Goal: Task Accomplishment & Management: Use online tool/utility

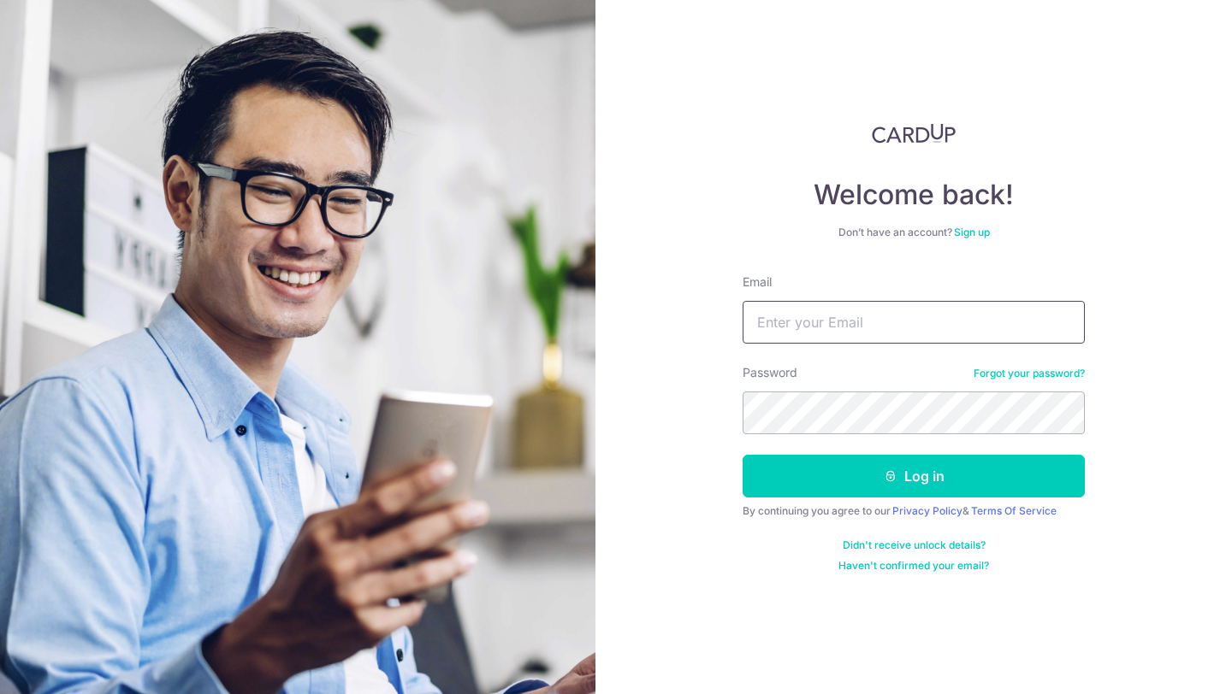
click at [790, 320] on input "Email" at bounding box center [913, 322] width 342 height 43
type input "edwin0111@gmail.com"
click at [880, 468] on button "Log in" at bounding box center [913, 476] width 342 height 43
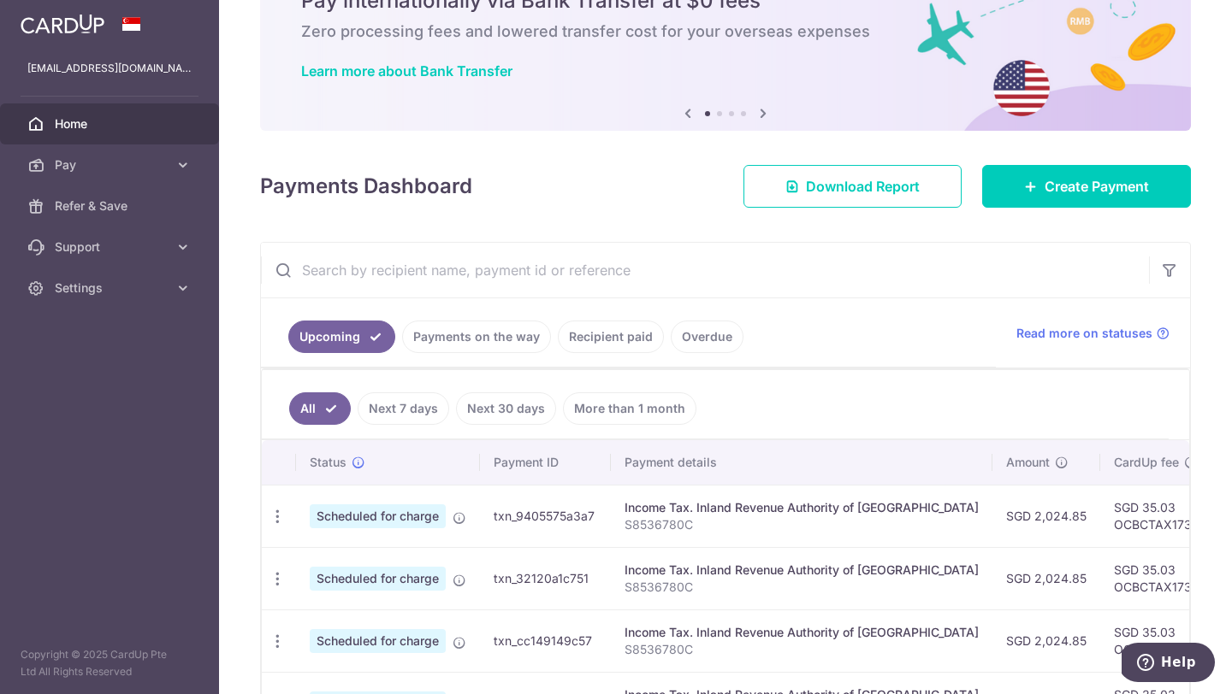
scroll to position [32, 0]
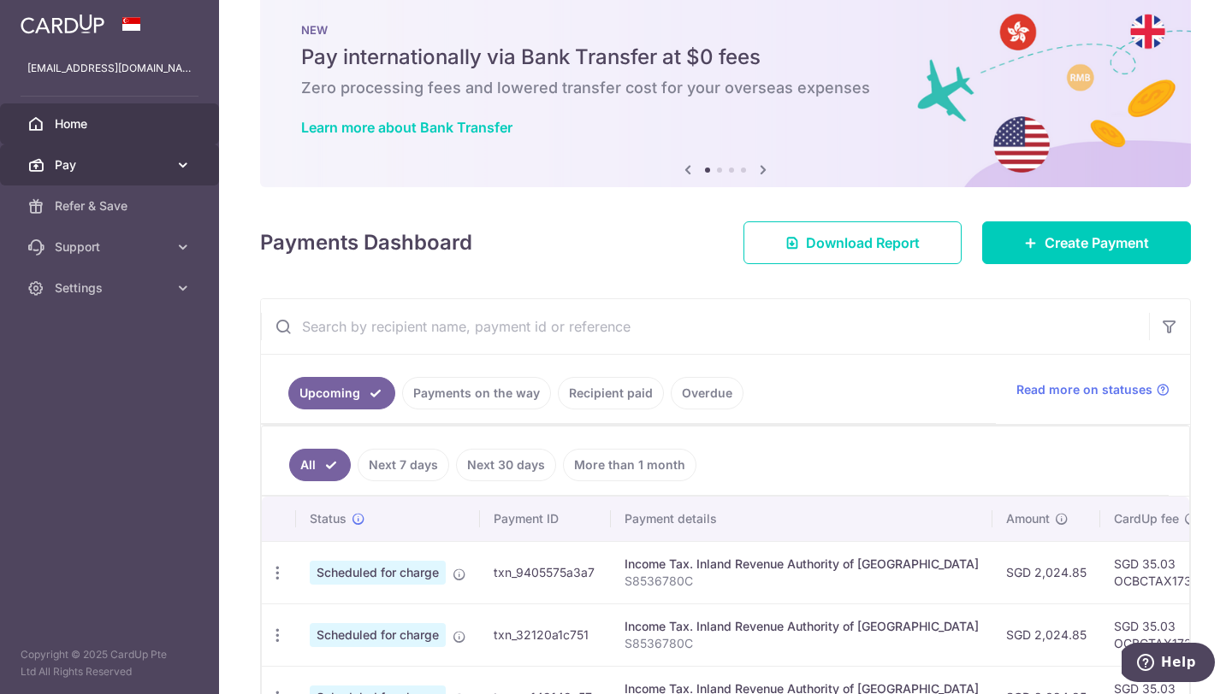
click at [171, 165] on link "Pay" at bounding box center [109, 165] width 219 height 41
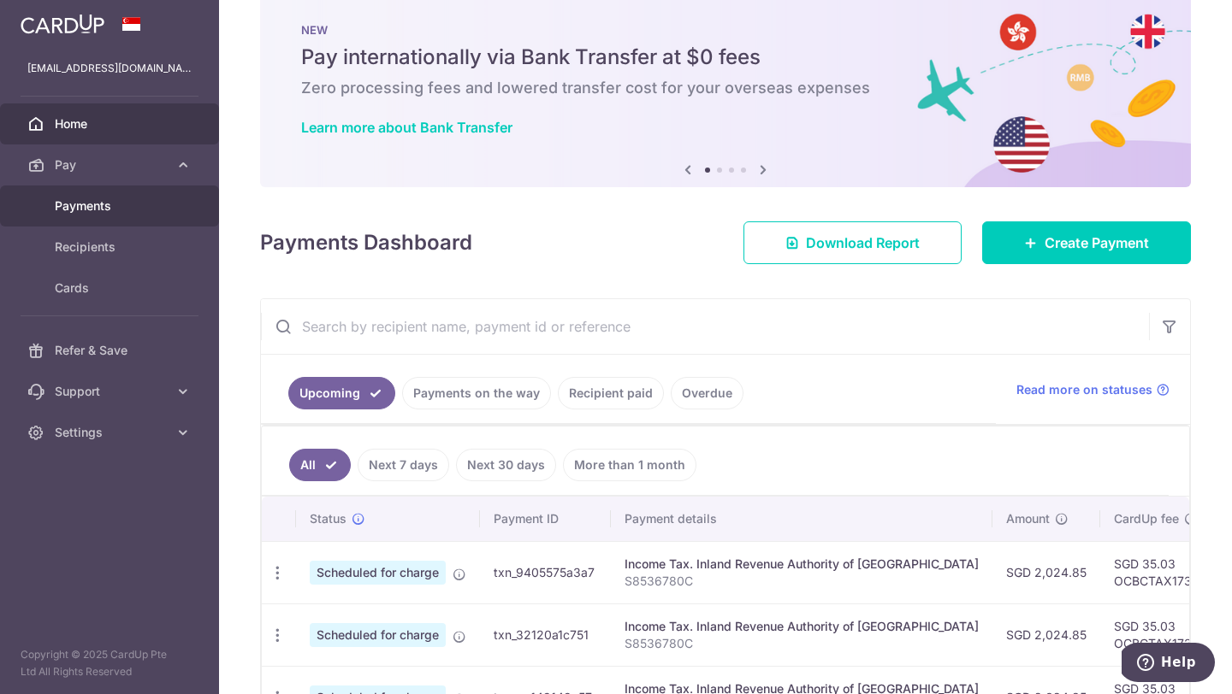
click at [137, 198] on span "Payments" at bounding box center [111, 206] width 113 height 17
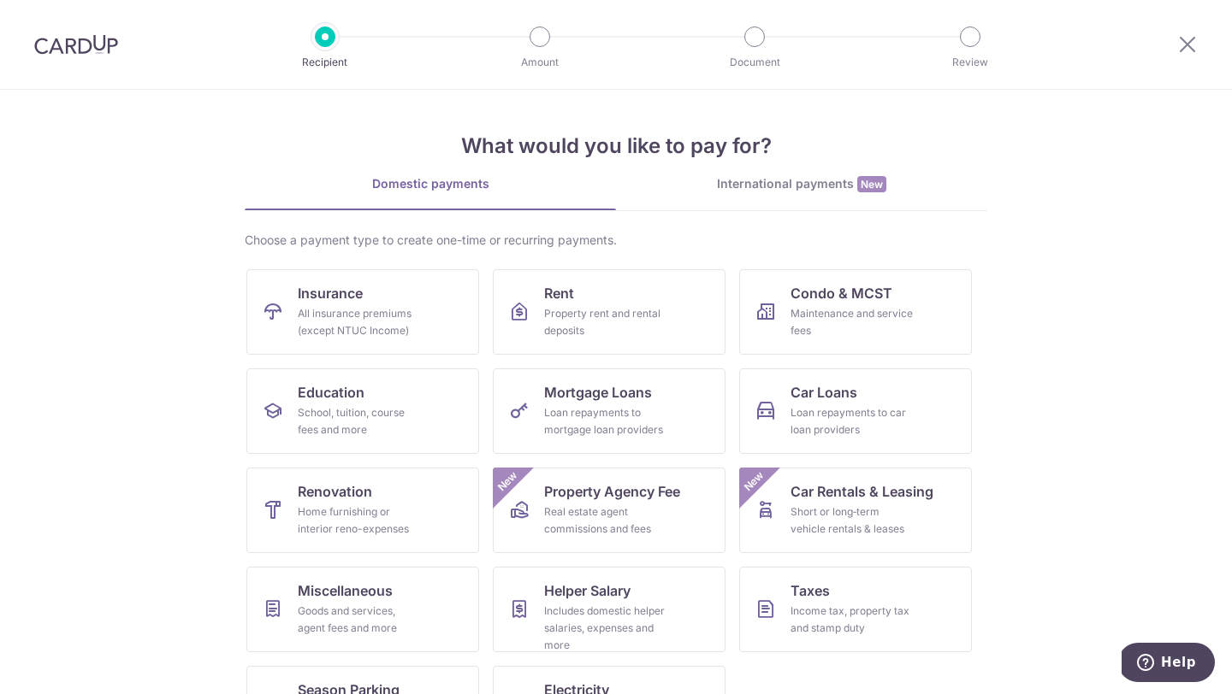
scroll to position [71, 0]
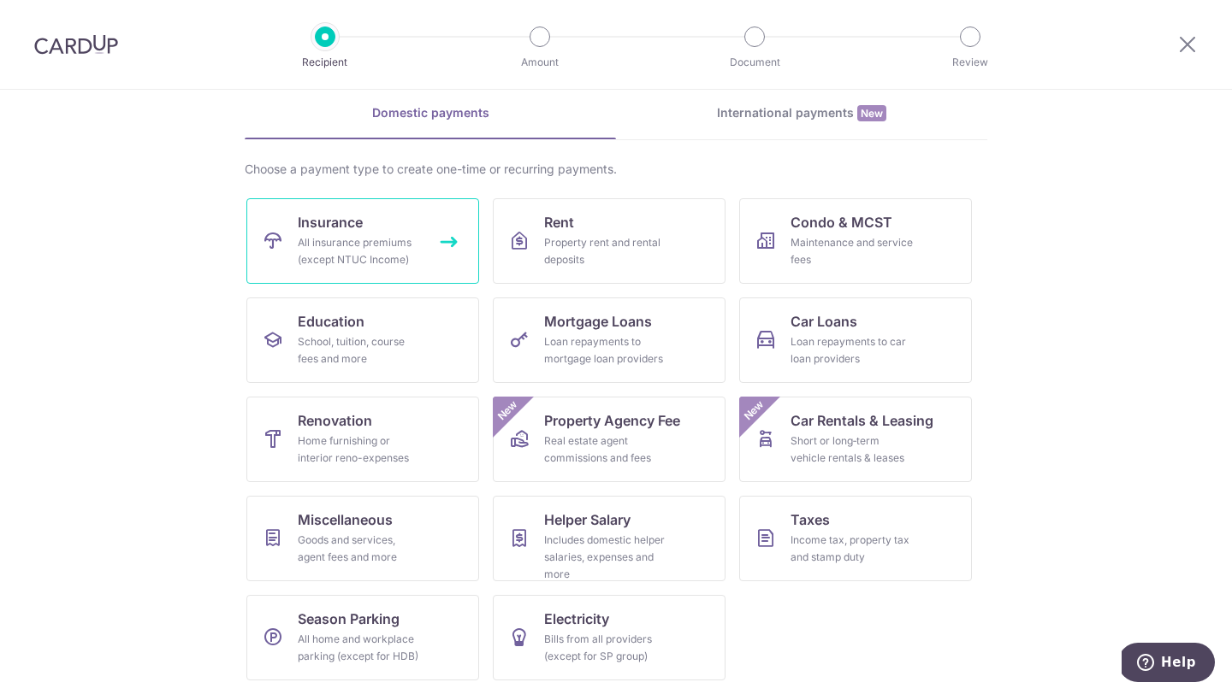
click at [422, 270] on link "Insurance All insurance premiums (except NTUC Income)" at bounding box center [362, 241] width 233 height 86
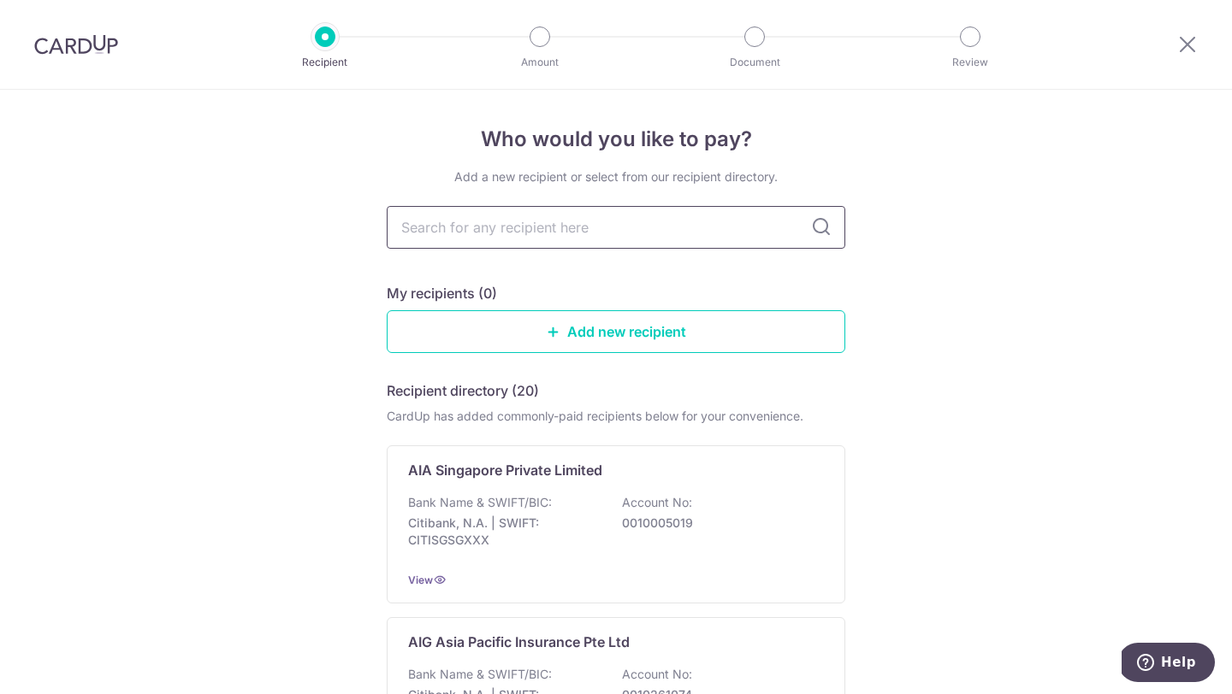
click at [504, 232] on input "text" at bounding box center [616, 227] width 458 height 43
type input "singlife"
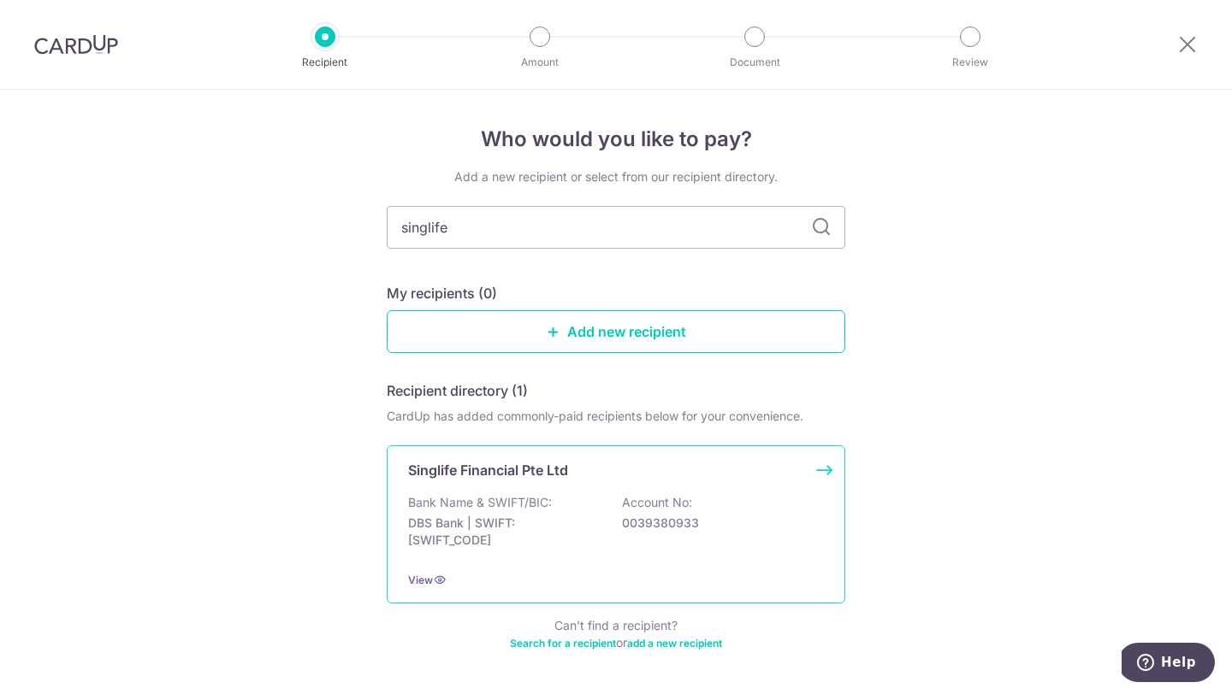
click at [600, 518] on div "Bank Name & SWIFT/BIC: DBS Bank | SWIFT: DBSSSGSGXXX Account No: 0039380933" at bounding box center [616, 525] width 416 height 63
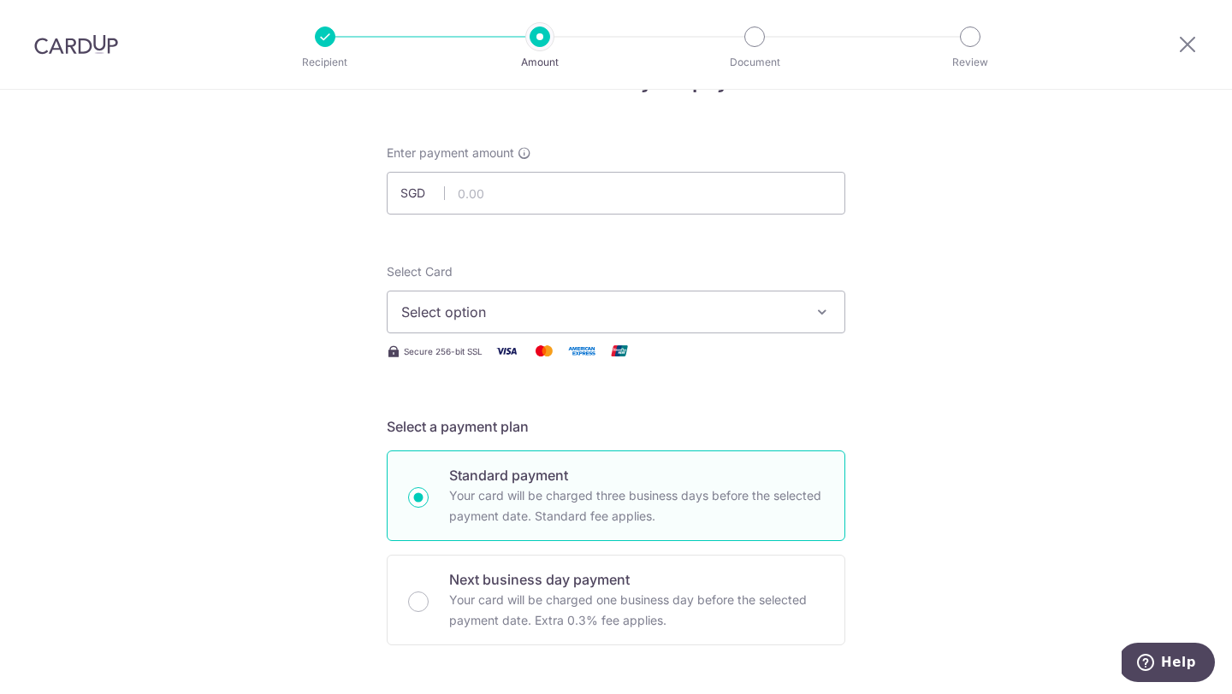
scroll to position [62, 0]
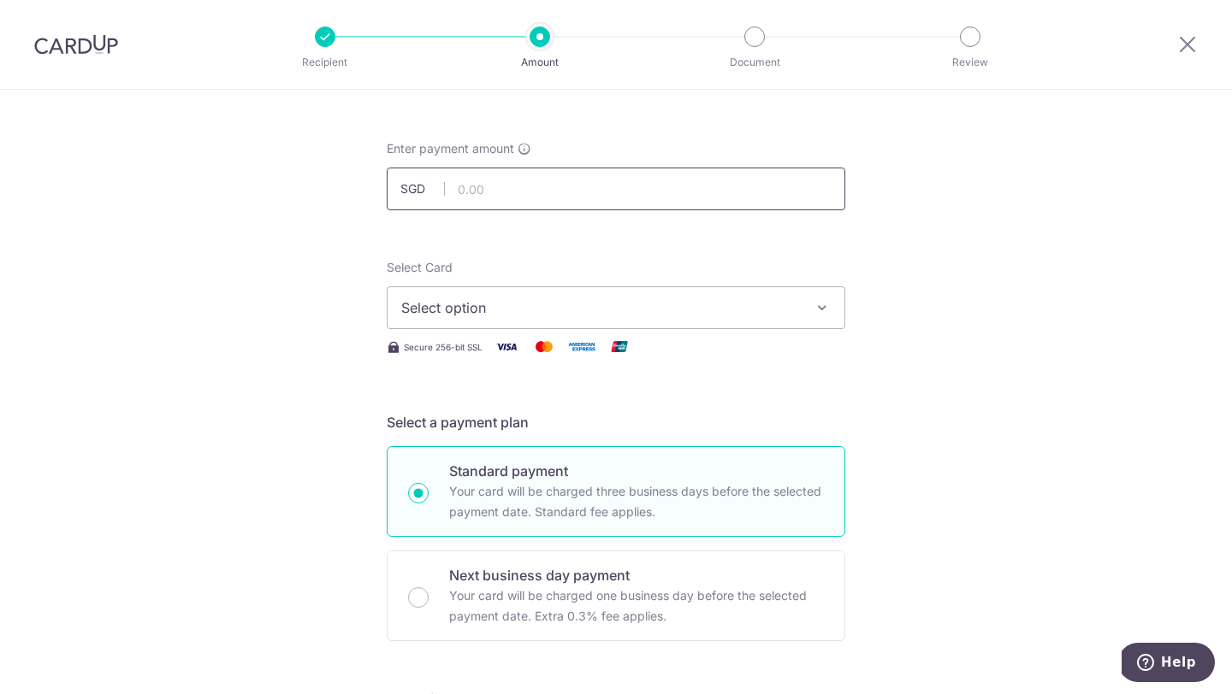
click at [564, 204] on input "text" at bounding box center [616, 189] width 458 height 43
click at [497, 308] on span "Select option" at bounding box center [600, 308] width 399 height 21
type input "1,620.00"
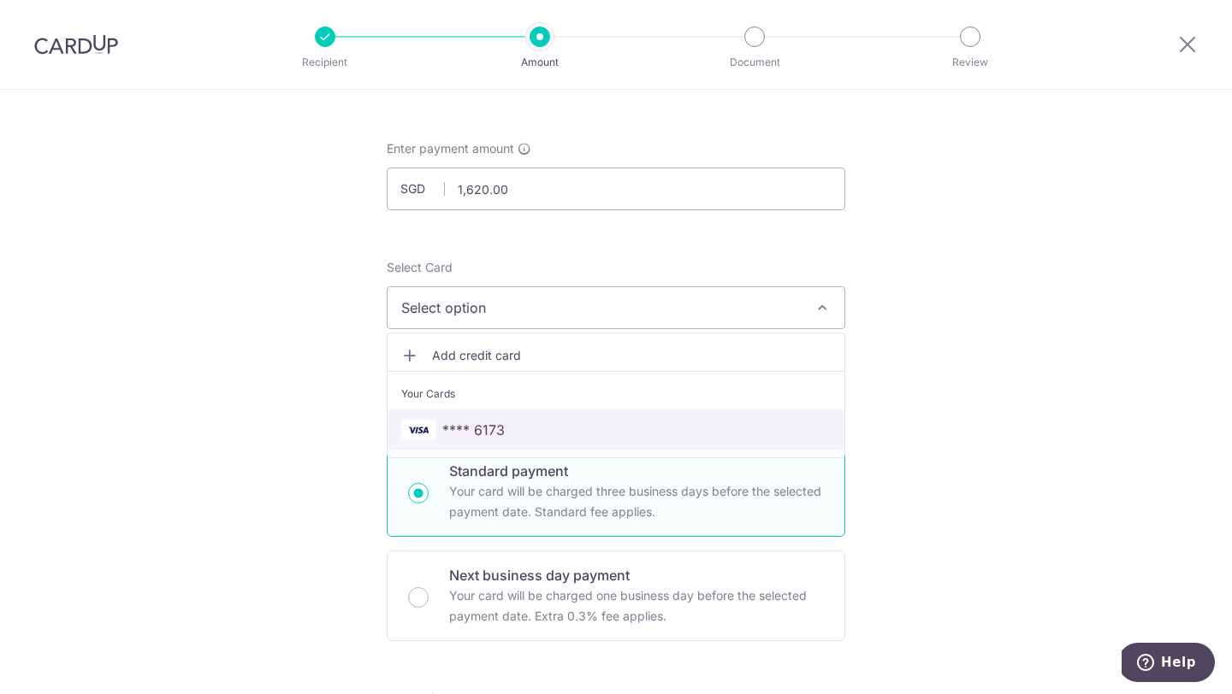
click at [462, 434] on span "**** 6173" at bounding box center [473, 430] width 62 height 21
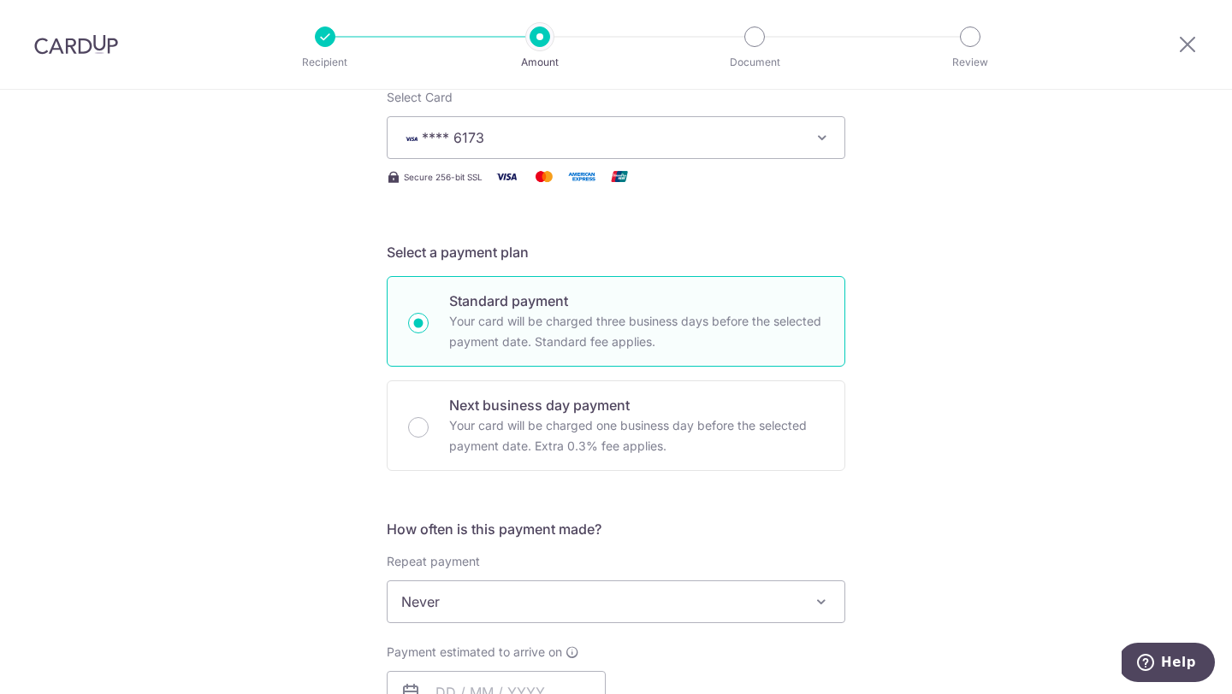
scroll to position [387, 0]
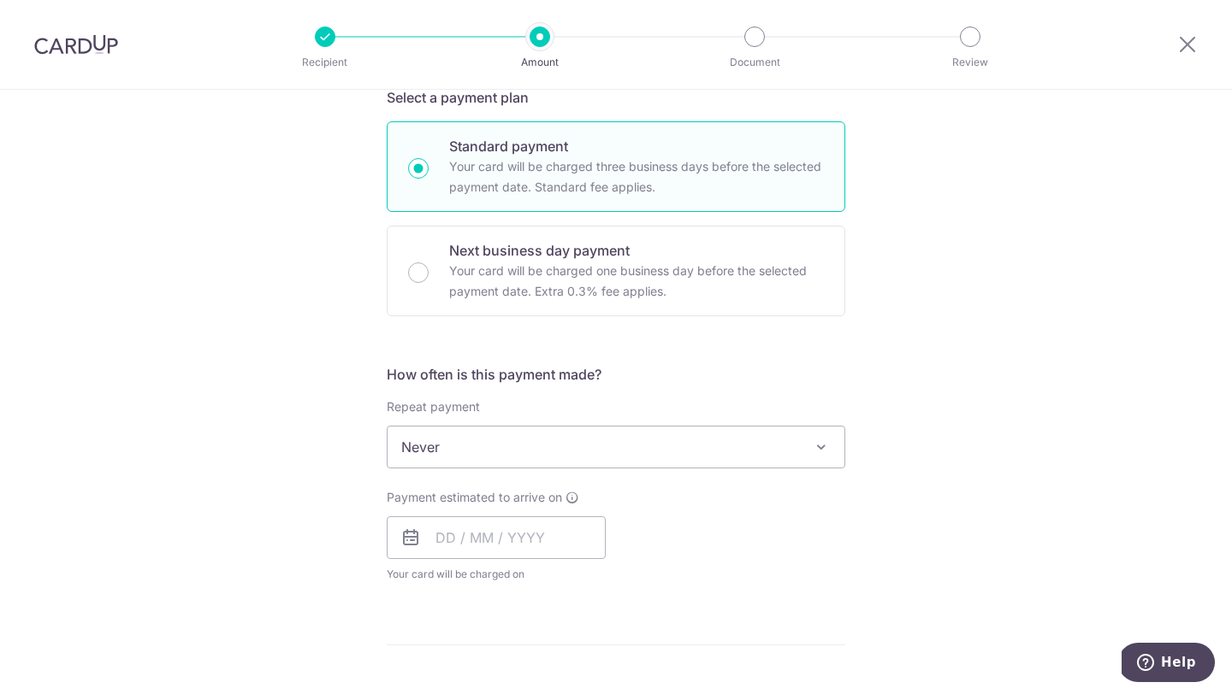
click at [449, 455] on span "Never" at bounding box center [615, 447] width 457 height 41
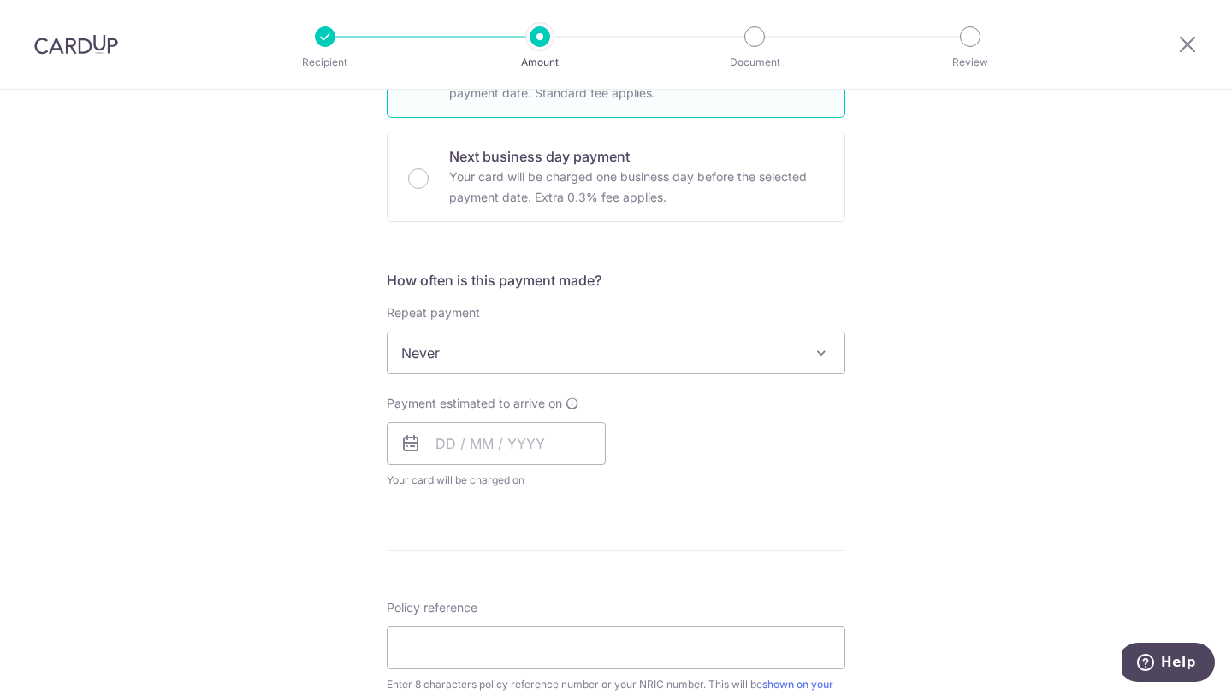
scroll to position [496, 0]
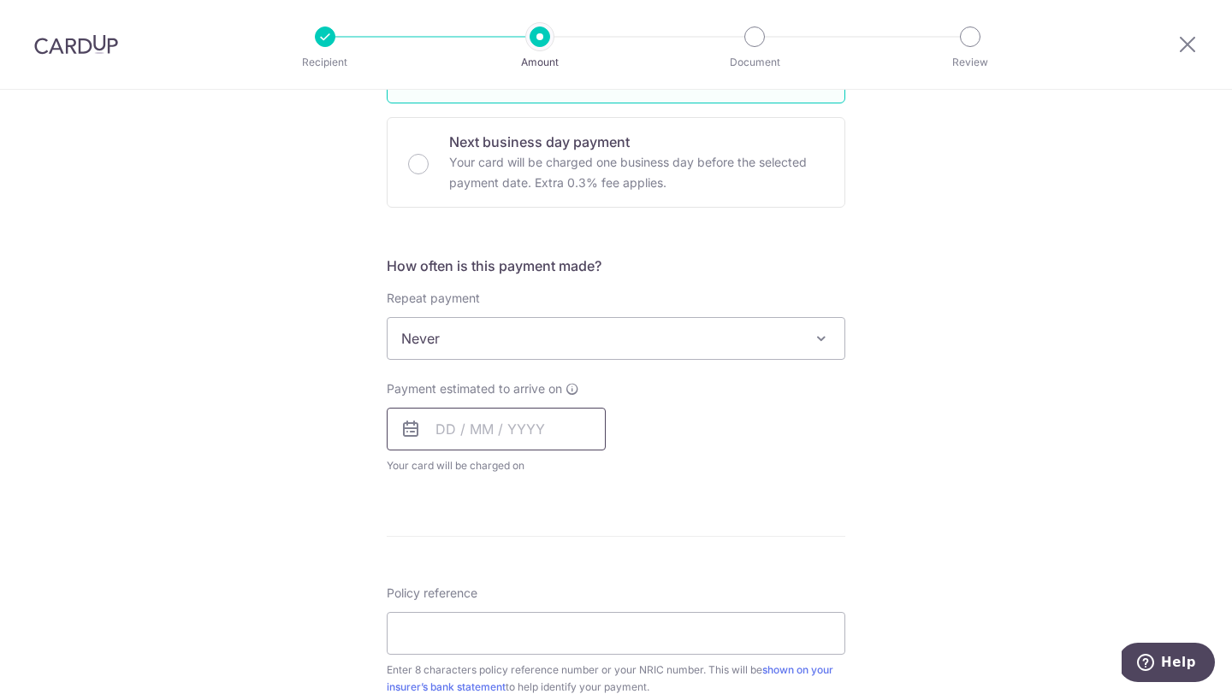
click at [485, 422] on input "text" at bounding box center [496, 429] width 219 height 43
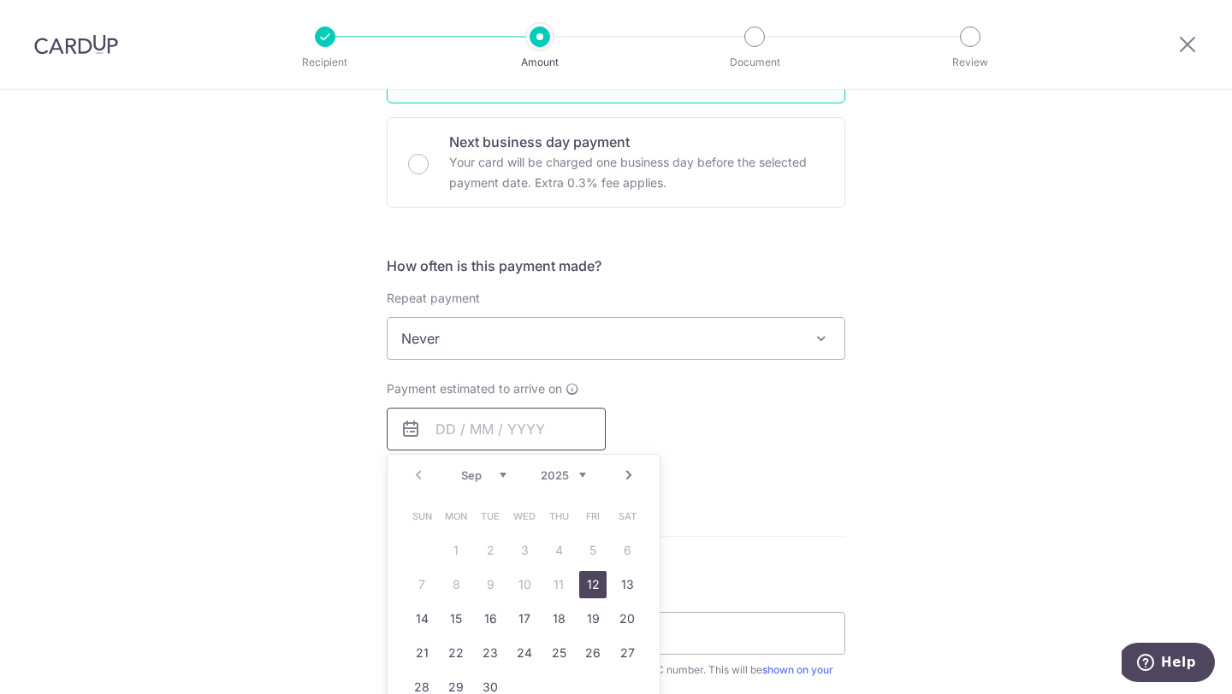
scroll to position [577, 0]
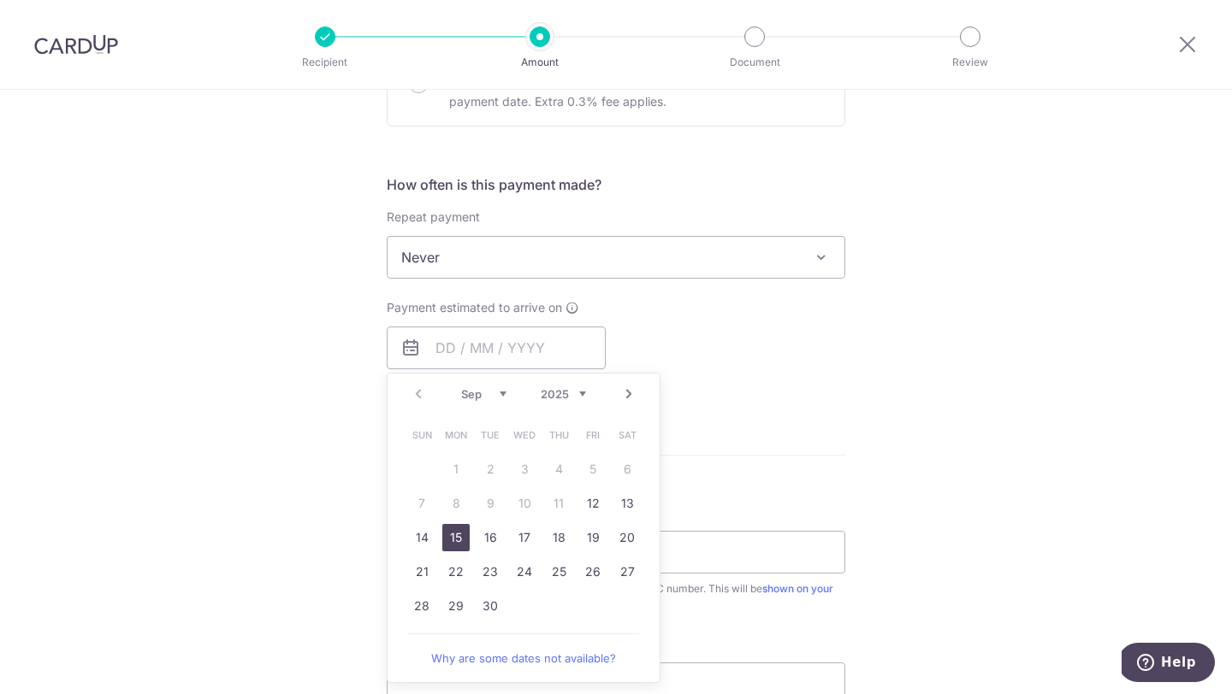
click at [460, 533] on link "15" at bounding box center [455, 537] width 27 height 27
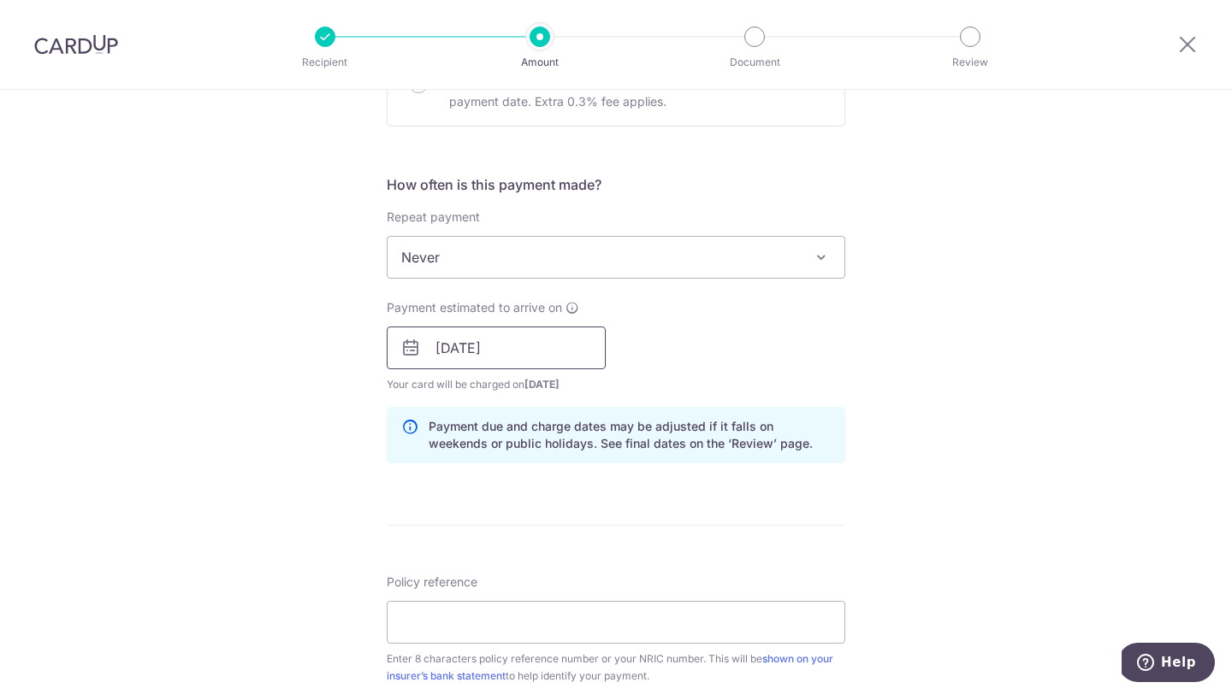
click at [529, 353] on input "15/09/2025" at bounding box center [496, 348] width 219 height 43
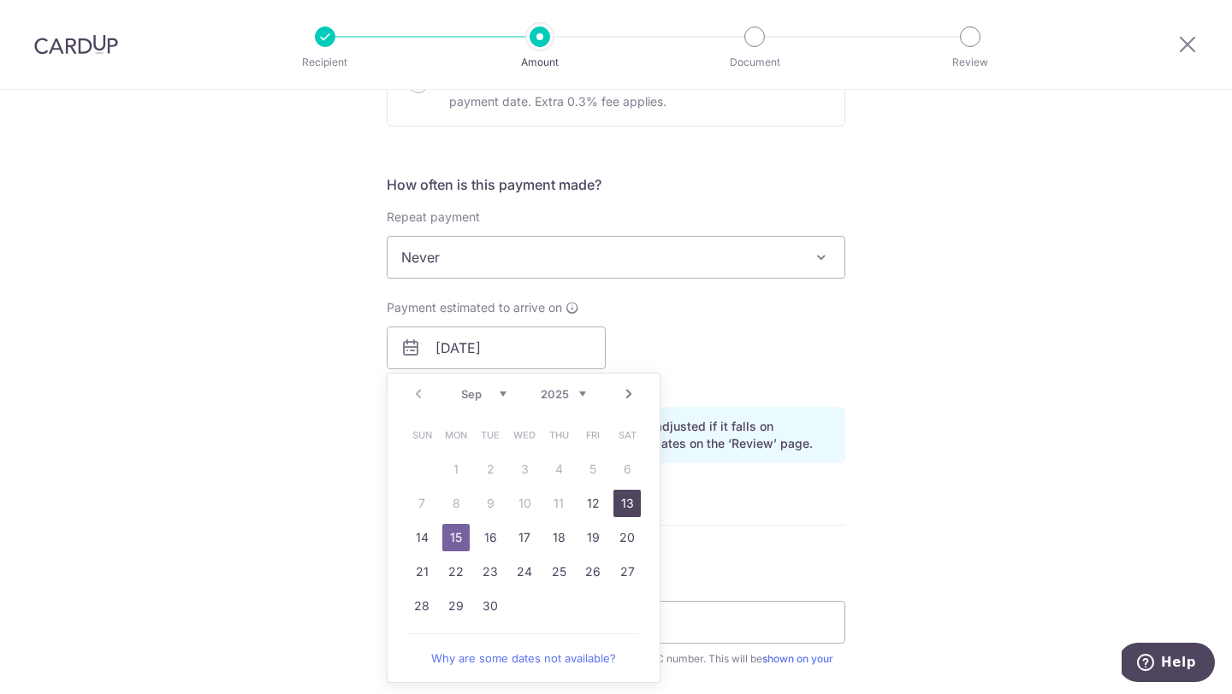
click at [623, 504] on link "13" at bounding box center [626, 503] width 27 height 27
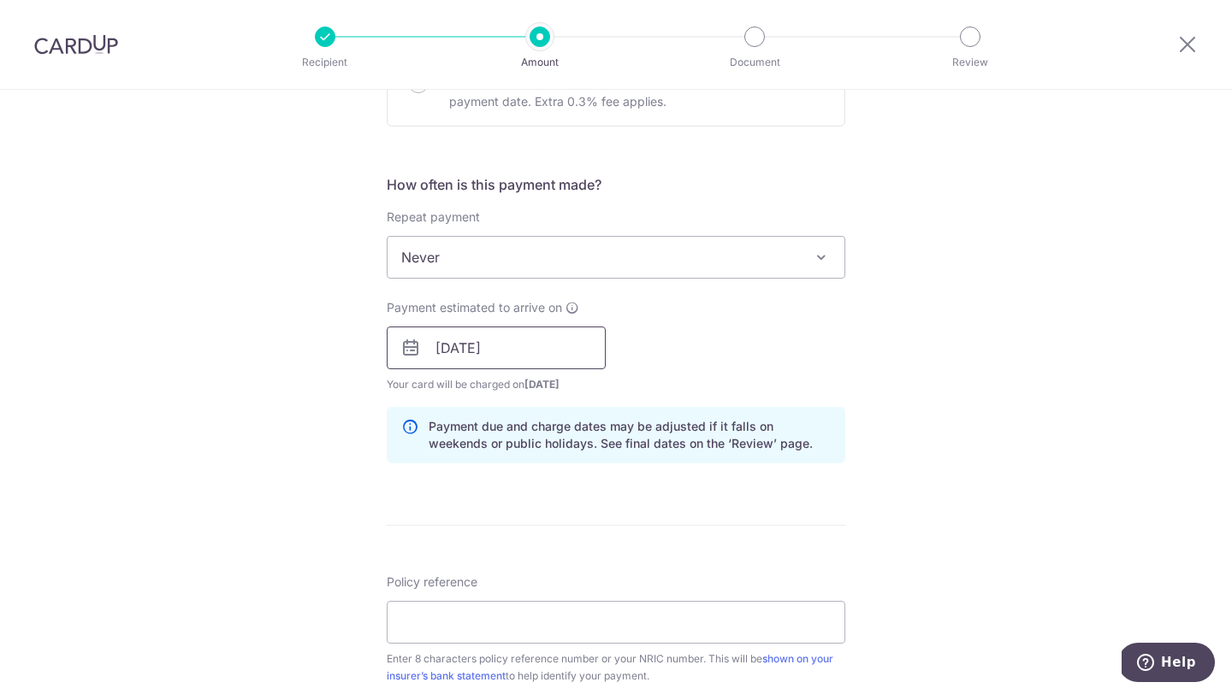
click at [543, 349] on input "13/09/2025" at bounding box center [496, 348] width 219 height 43
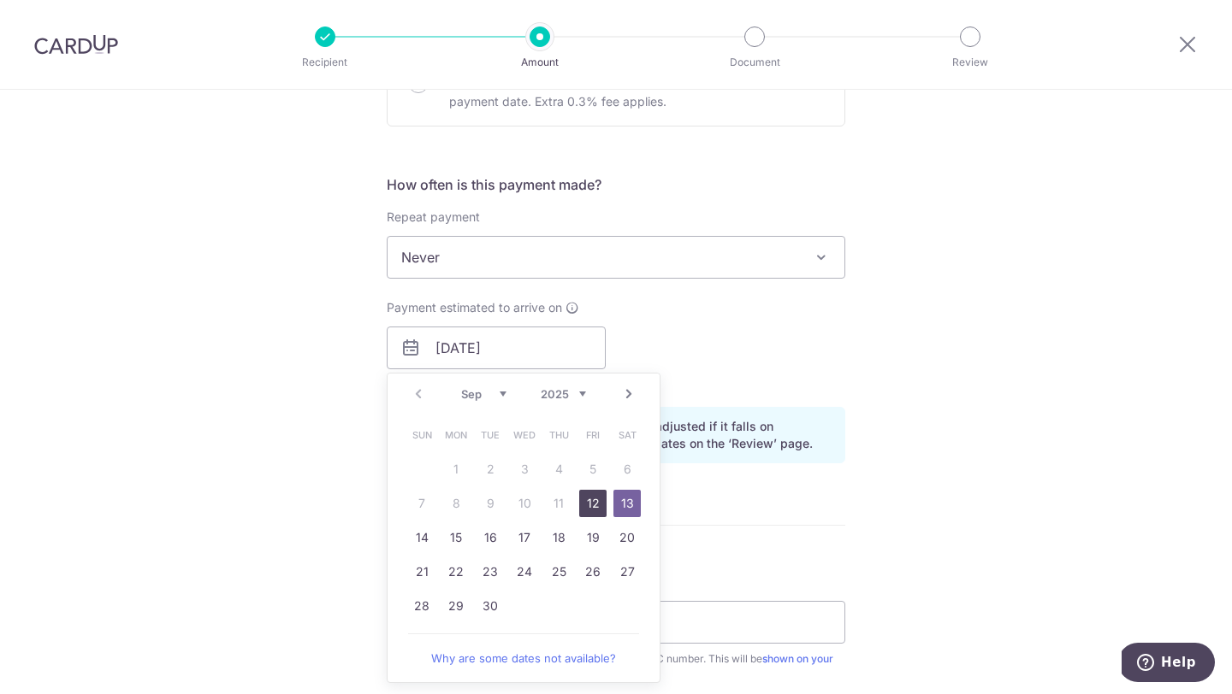
click at [594, 508] on link "12" at bounding box center [592, 503] width 27 height 27
type input "[DATE]"
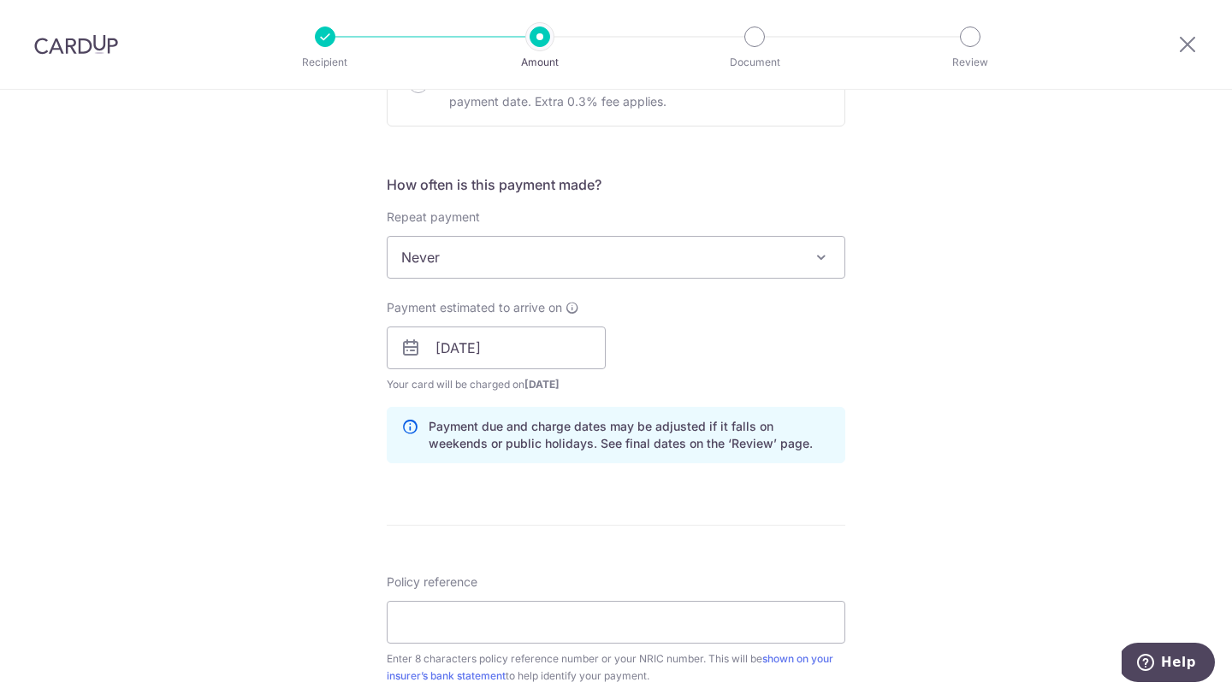
click at [594, 508] on form "Enter payment amount SGD 1,620.00 1620.00 Select Card **** 6173 Add credit card…" at bounding box center [616, 337] width 458 height 1424
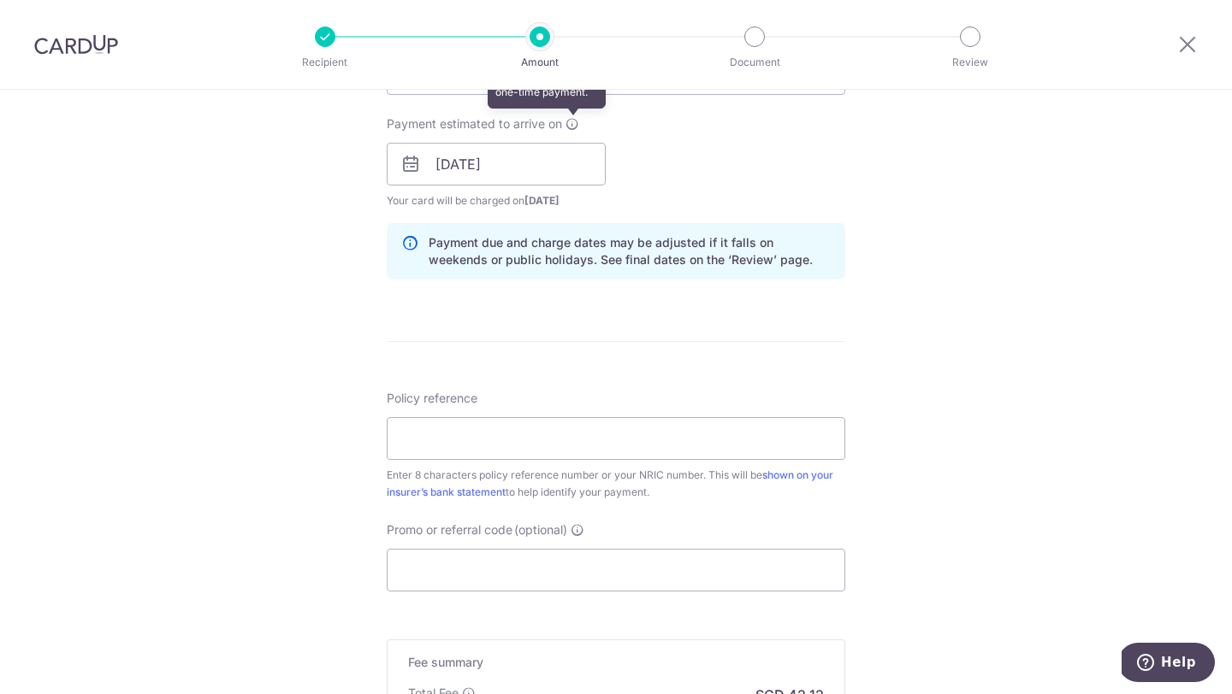
scroll to position [762, 0]
click at [527, 446] on input "Policy reference" at bounding box center [616, 437] width 458 height 43
type input "81286597"
click at [489, 569] on input "Promo or referral code (optional)" at bounding box center [616, 569] width 458 height 43
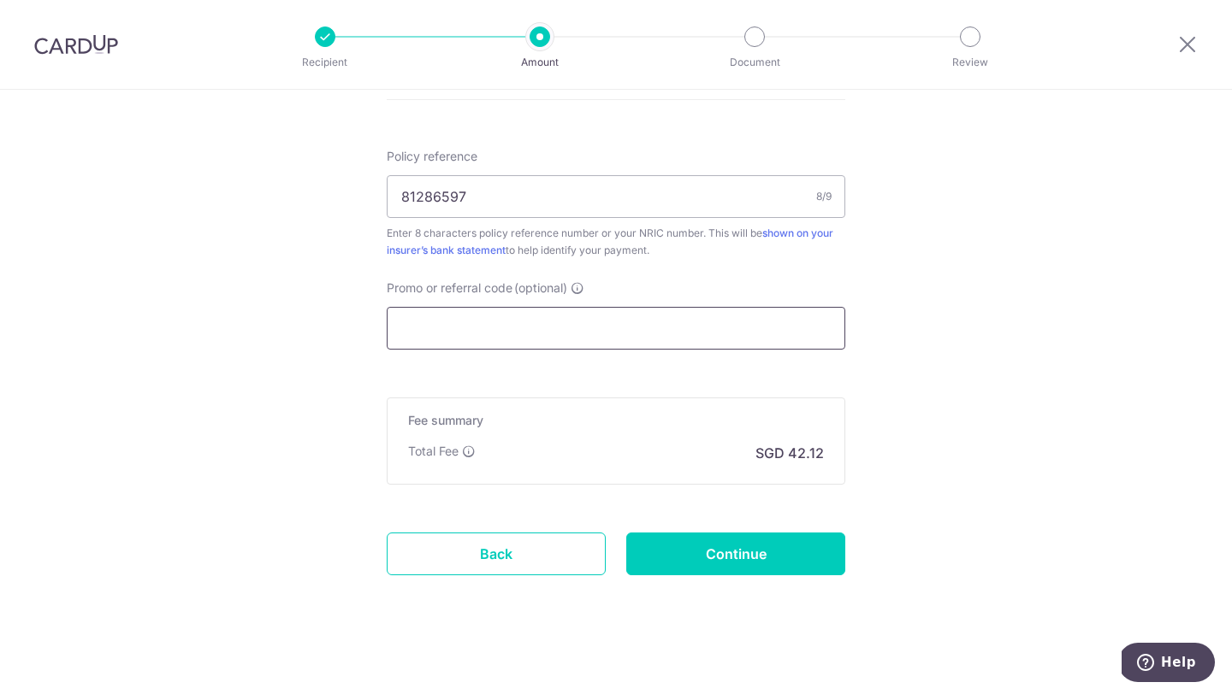
scroll to position [1008, 0]
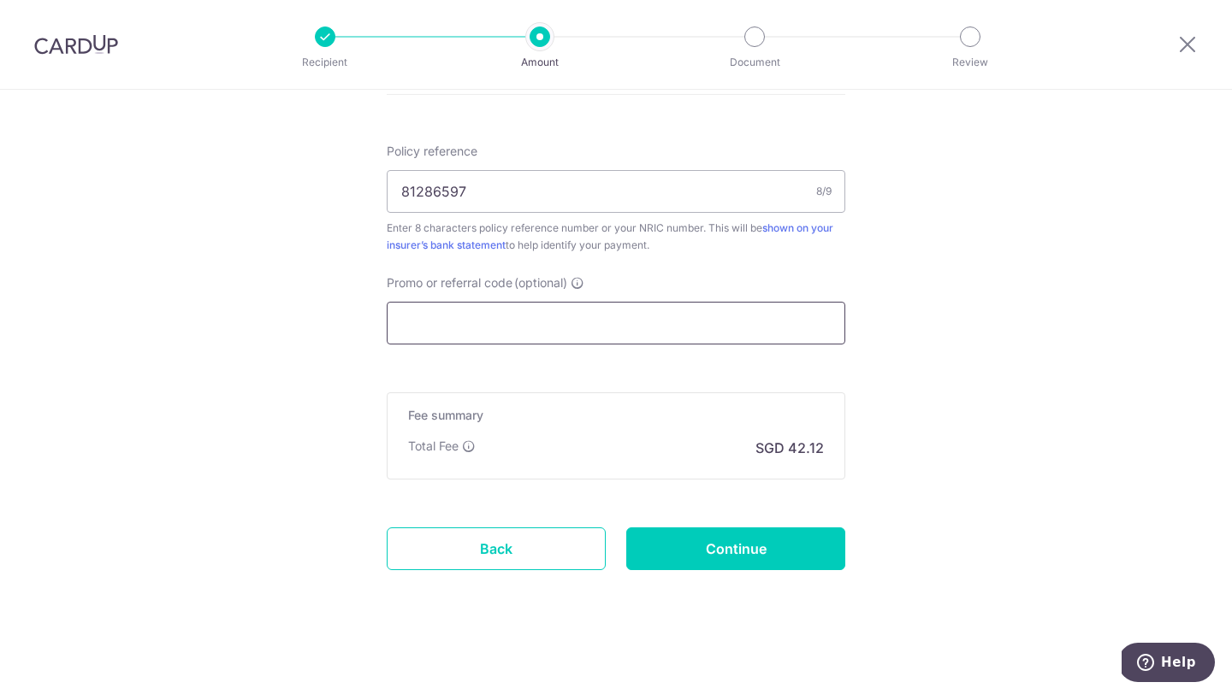
paste input "OCBC18"
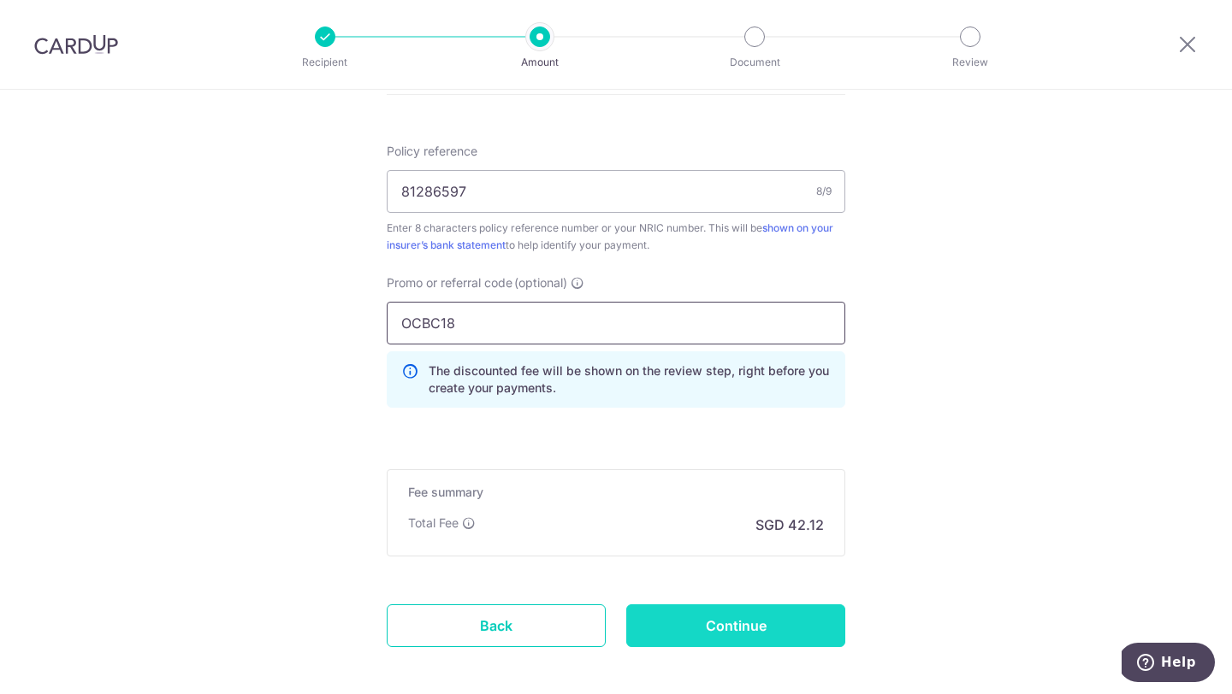
type input "OCBC18"
click at [685, 641] on input "Continue" at bounding box center [735, 626] width 219 height 43
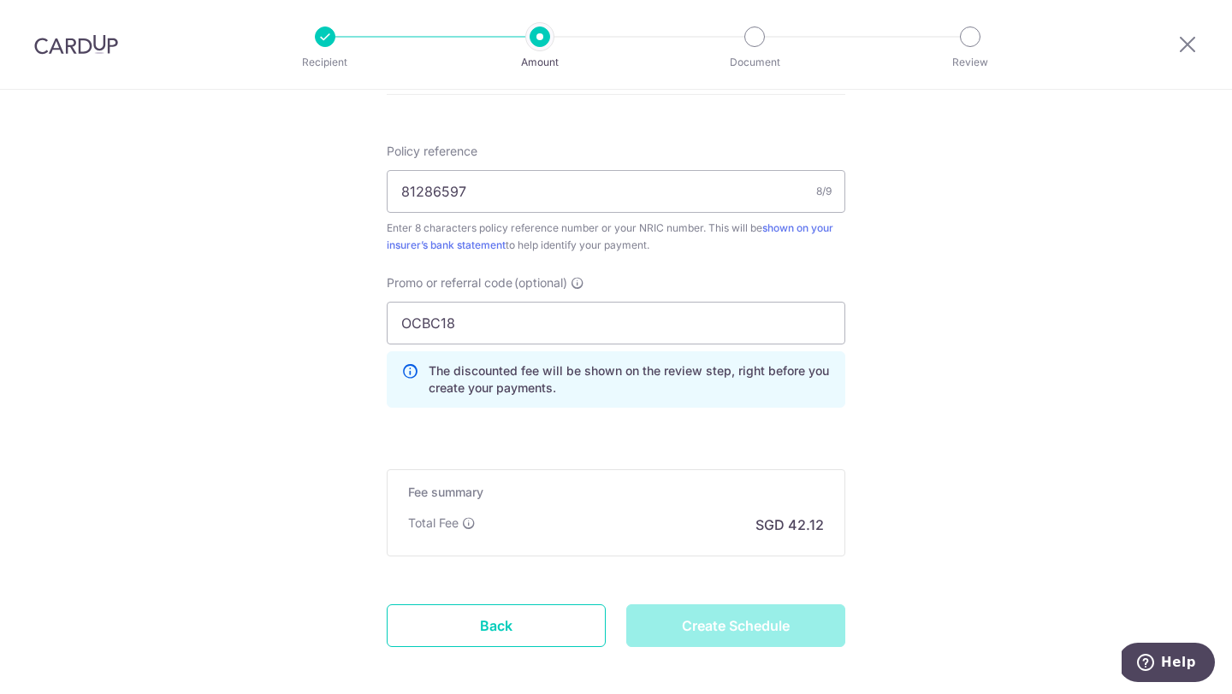
type input "Create Schedule"
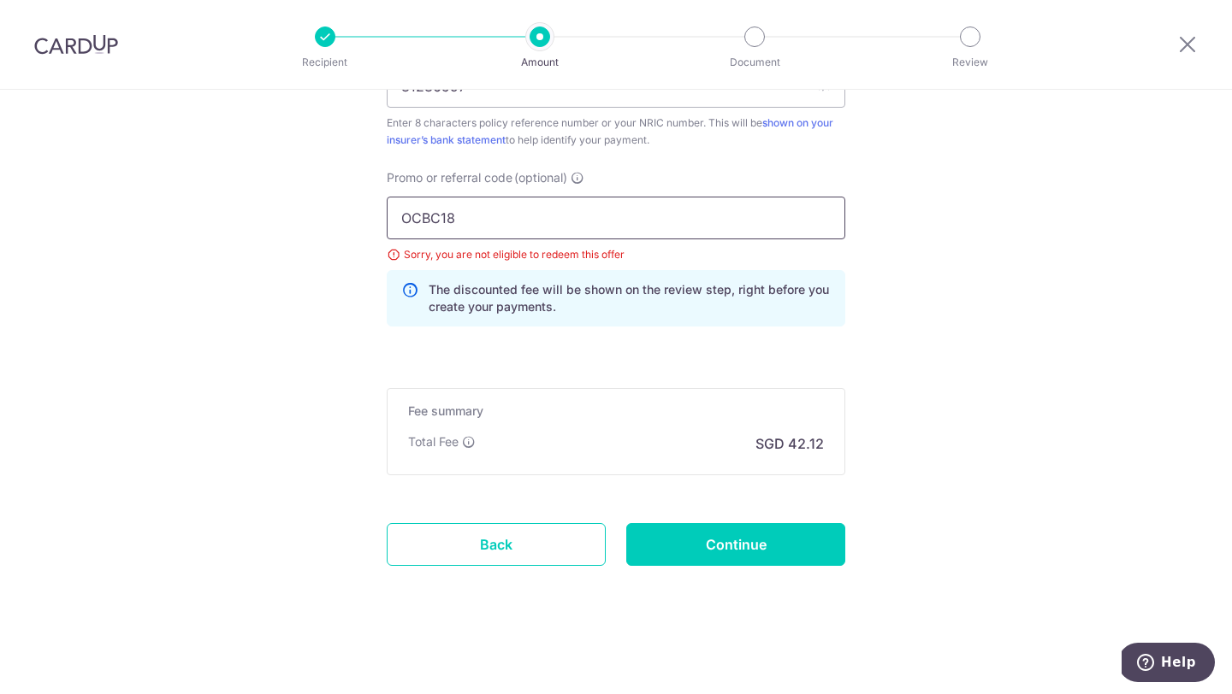
click at [440, 222] on input "OCBC18" at bounding box center [616, 218] width 458 height 43
type input "O"
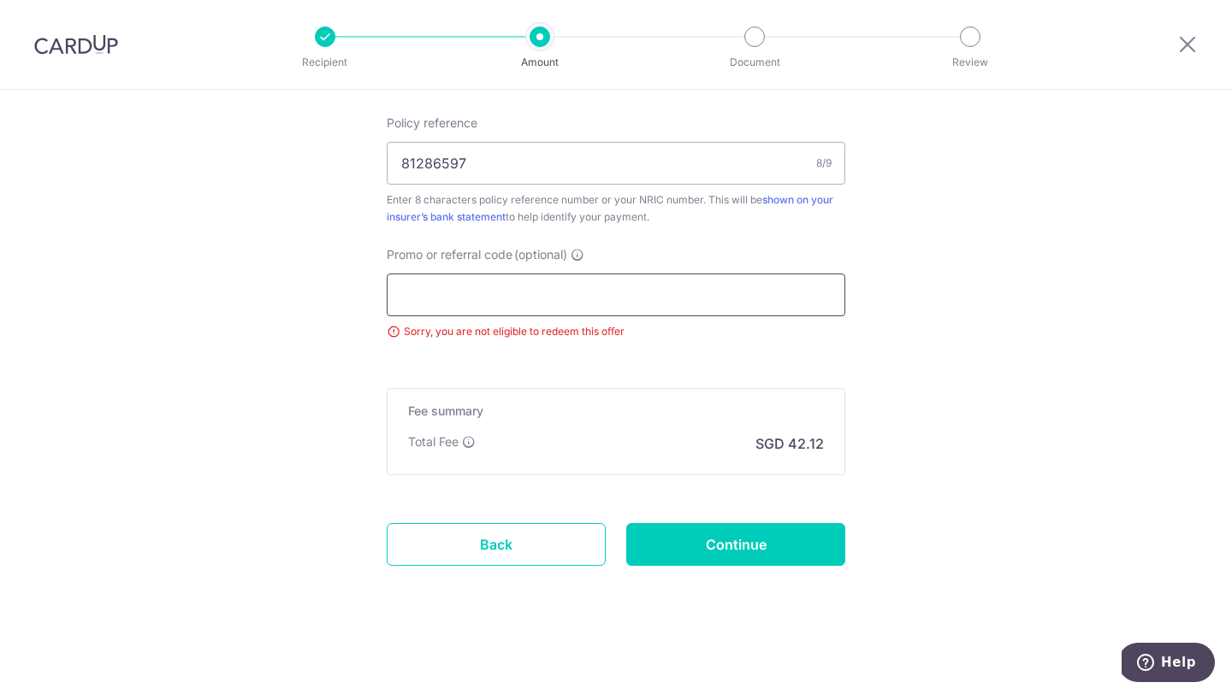
paste input "OCBC195"
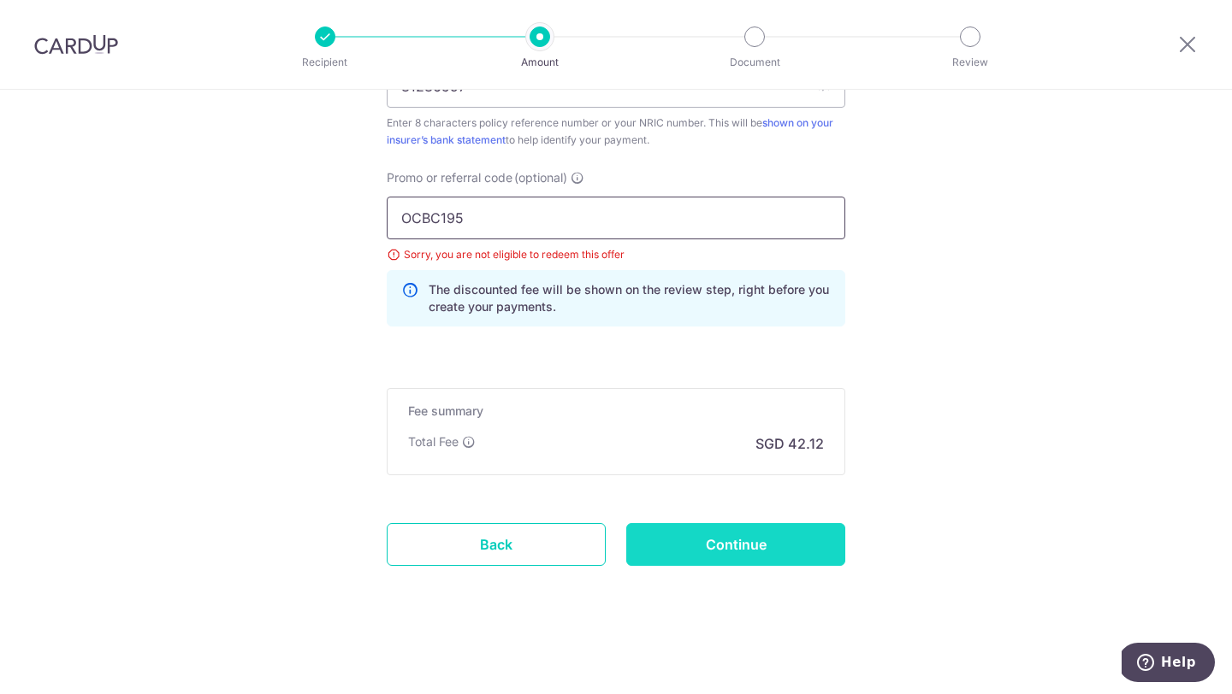
type input "OCBC195"
click at [696, 556] on input "Continue" at bounding box center [735, 544] width 219 height 43
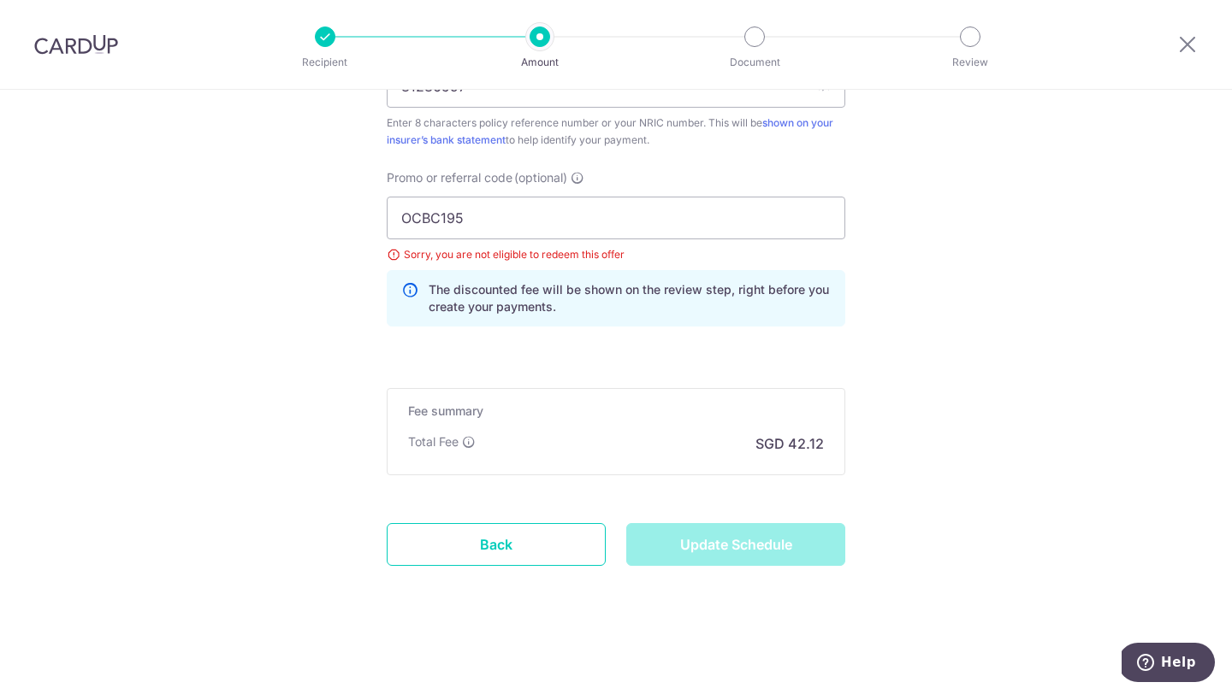
type input "Update Schedule"
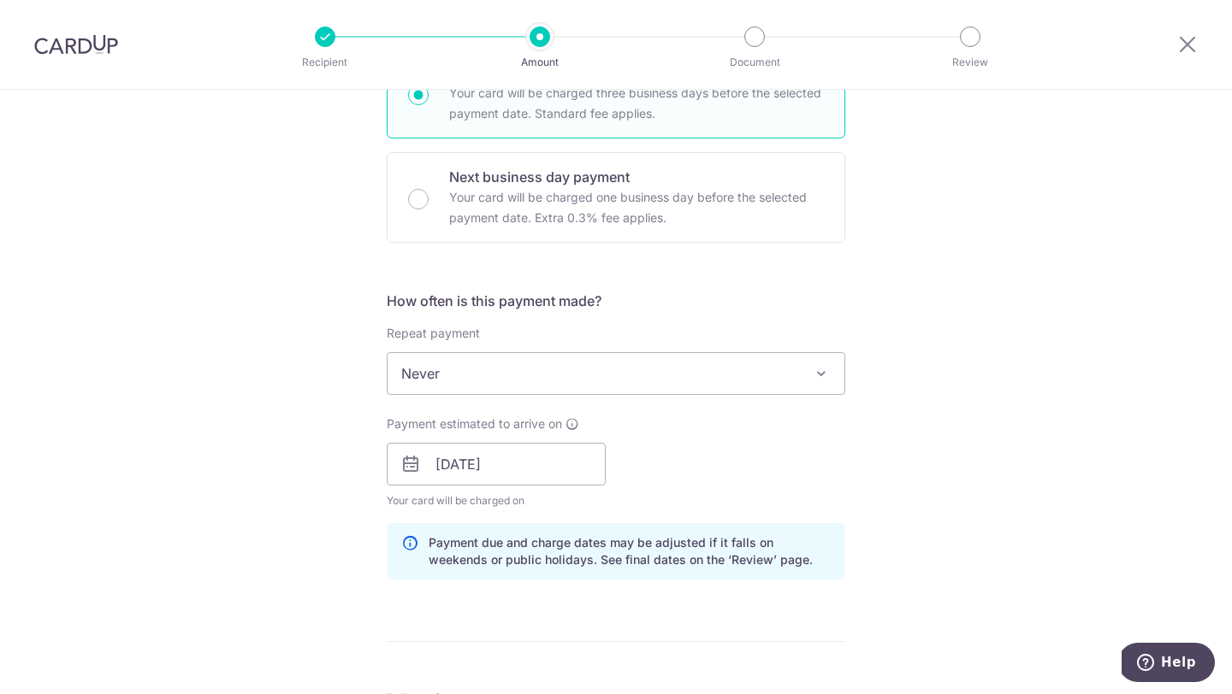
scroll to position [403, 0]
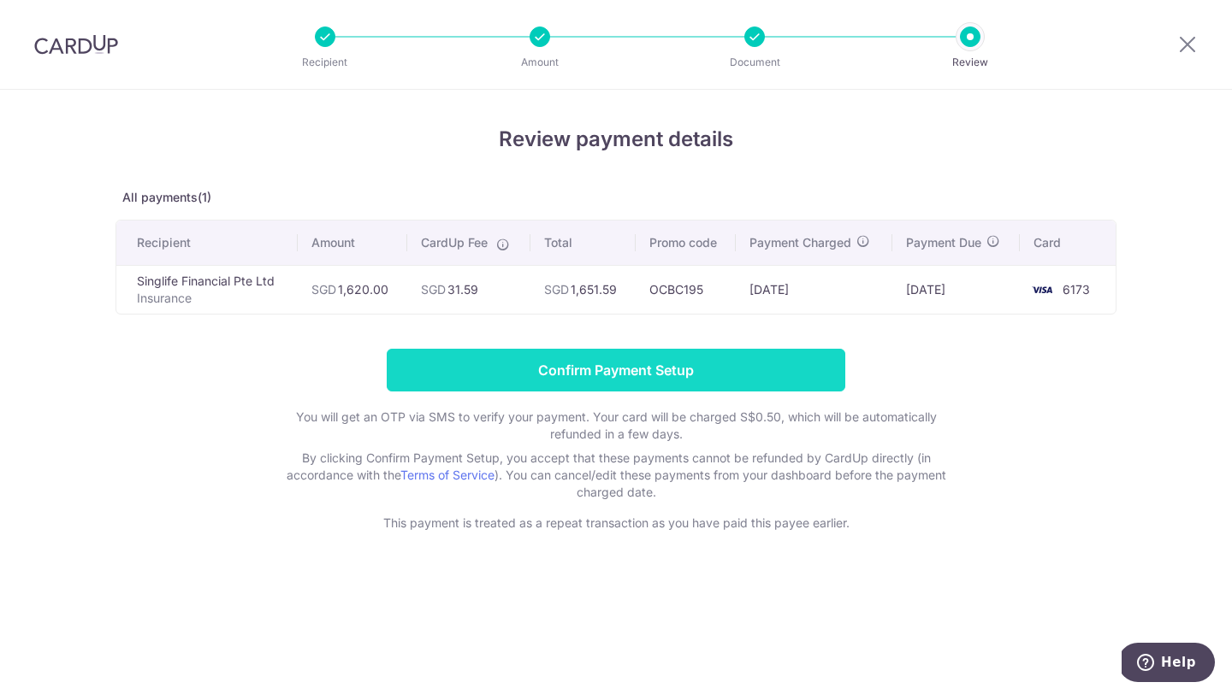
click at [704, 372] on input "Confirm Payment Setup" at bounding box center [616, 370] width 458 height 43
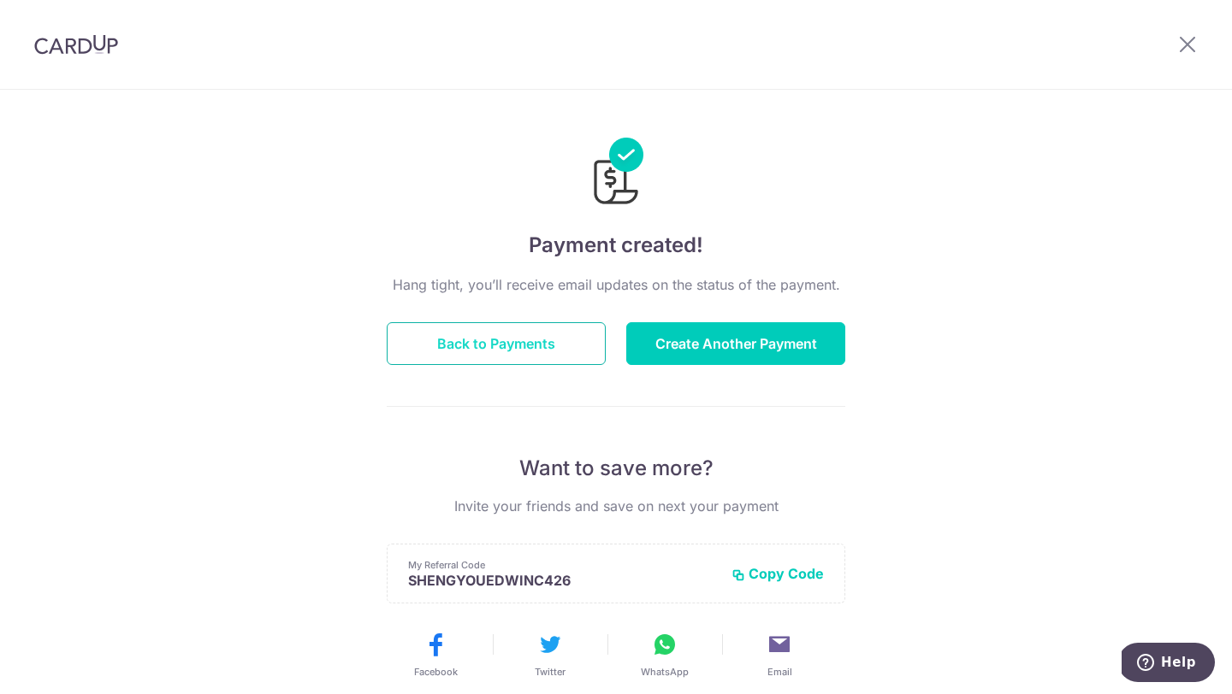
click at [590, 347] on button "Back to Payments" at bounding box center [496, 343] width 219 height 43
